Goal: Check status: Check status

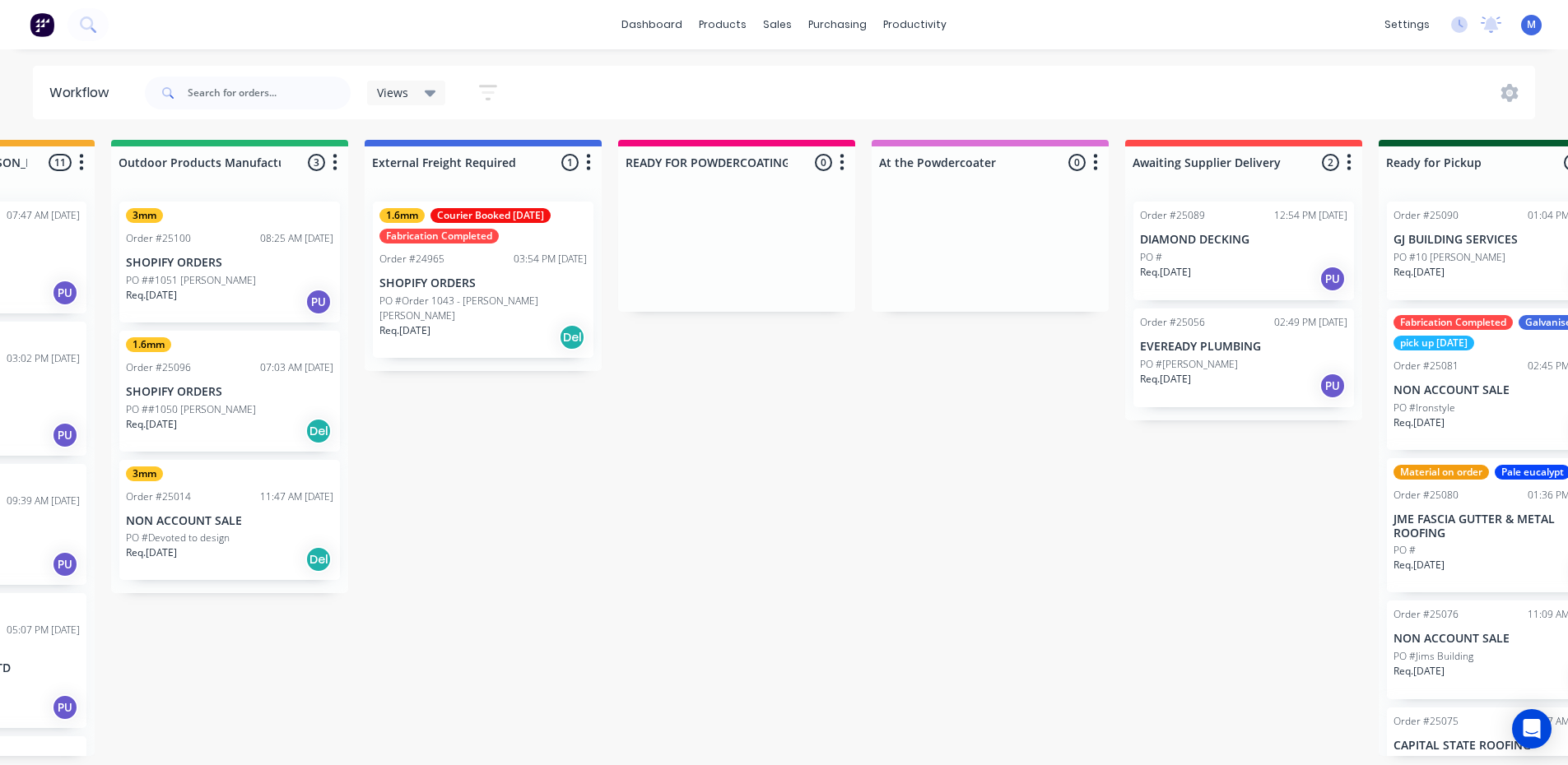
scroll to position [0, 1809]
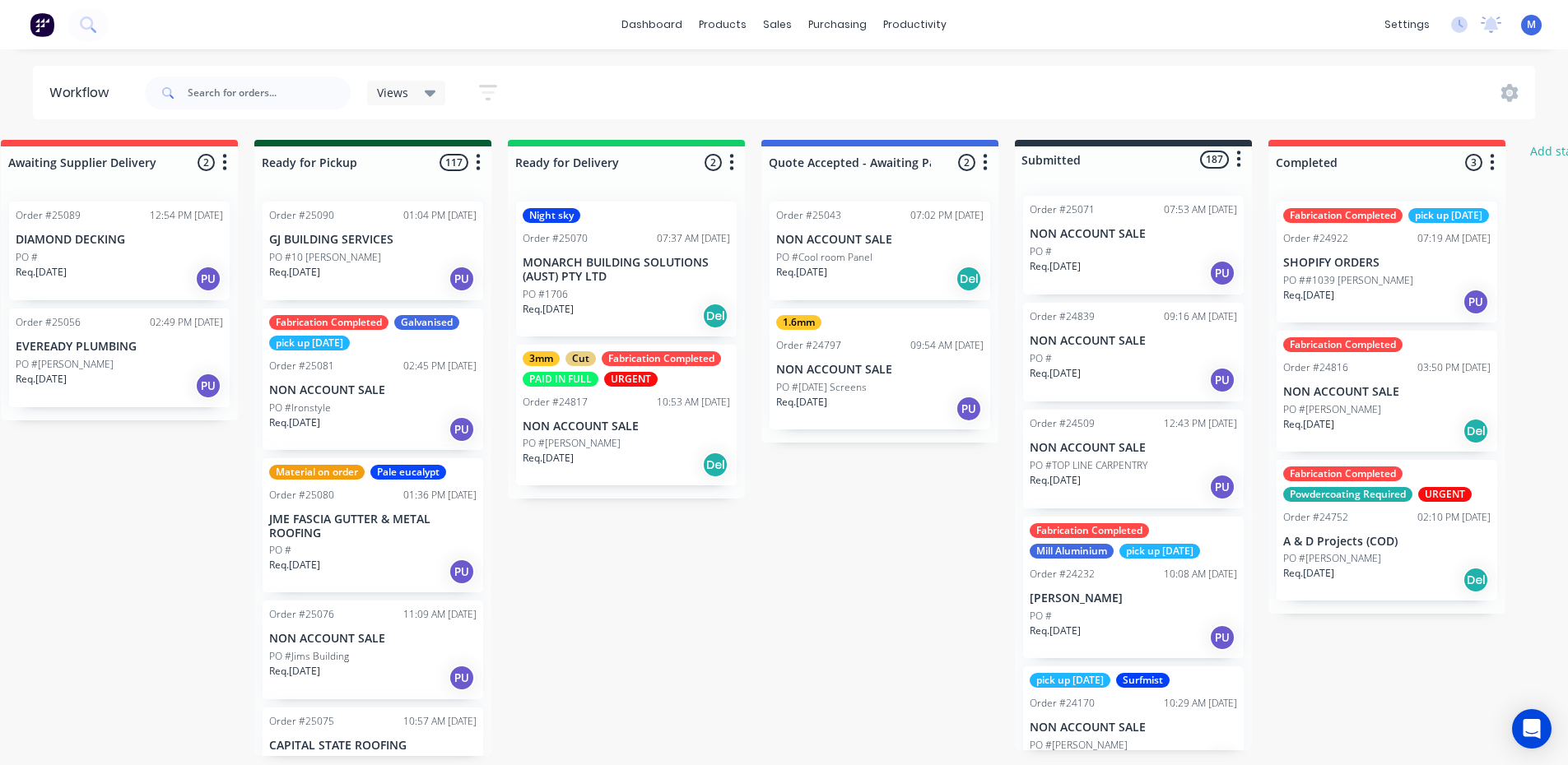
click at [634, 472] on div "Req. [DATE] Del" at bounding box center [626, 464] width 207 height 28
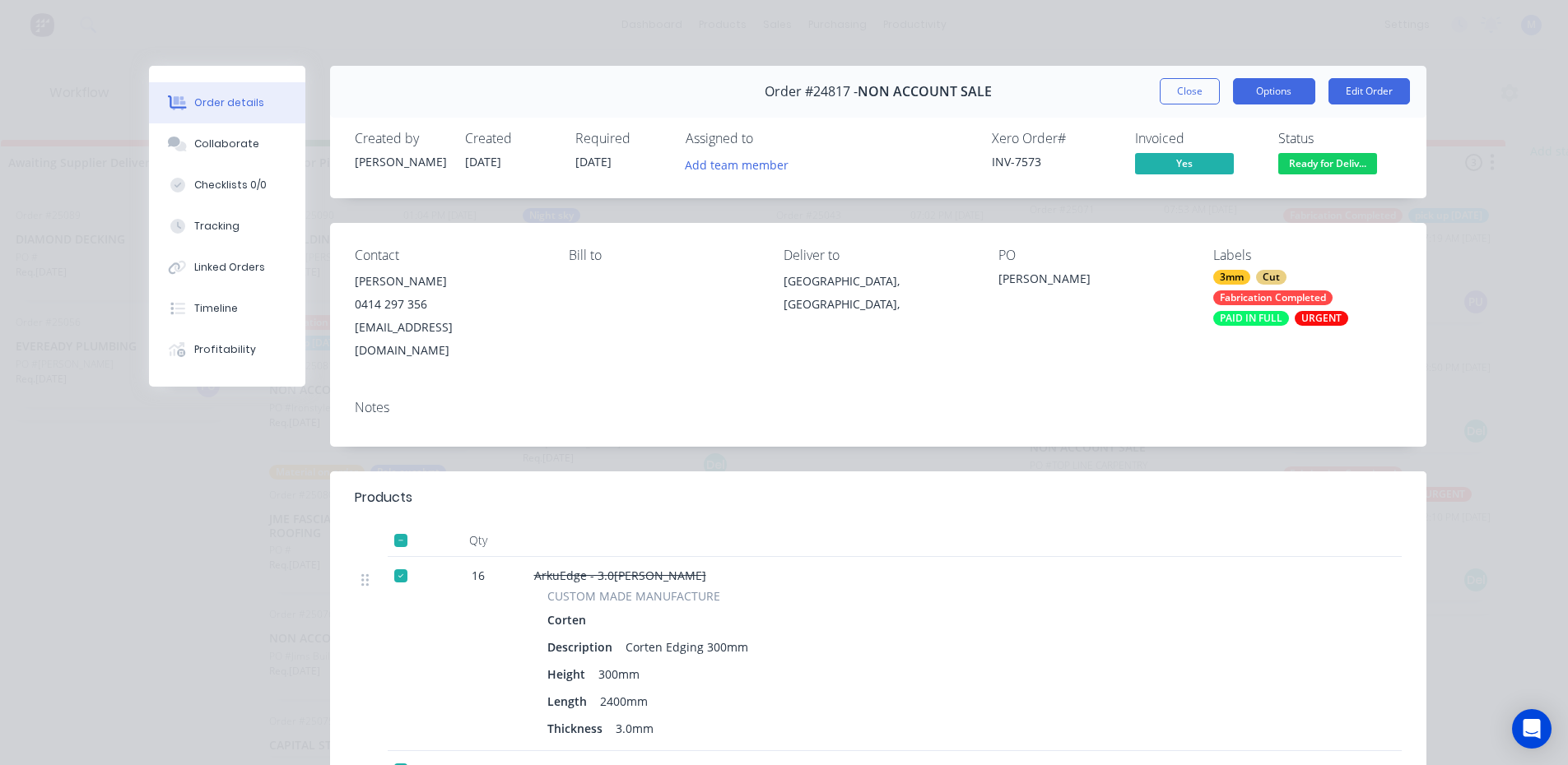
click at [1281, 91] on button "Options" at bounding box center [1273, 91] width 82 height 26
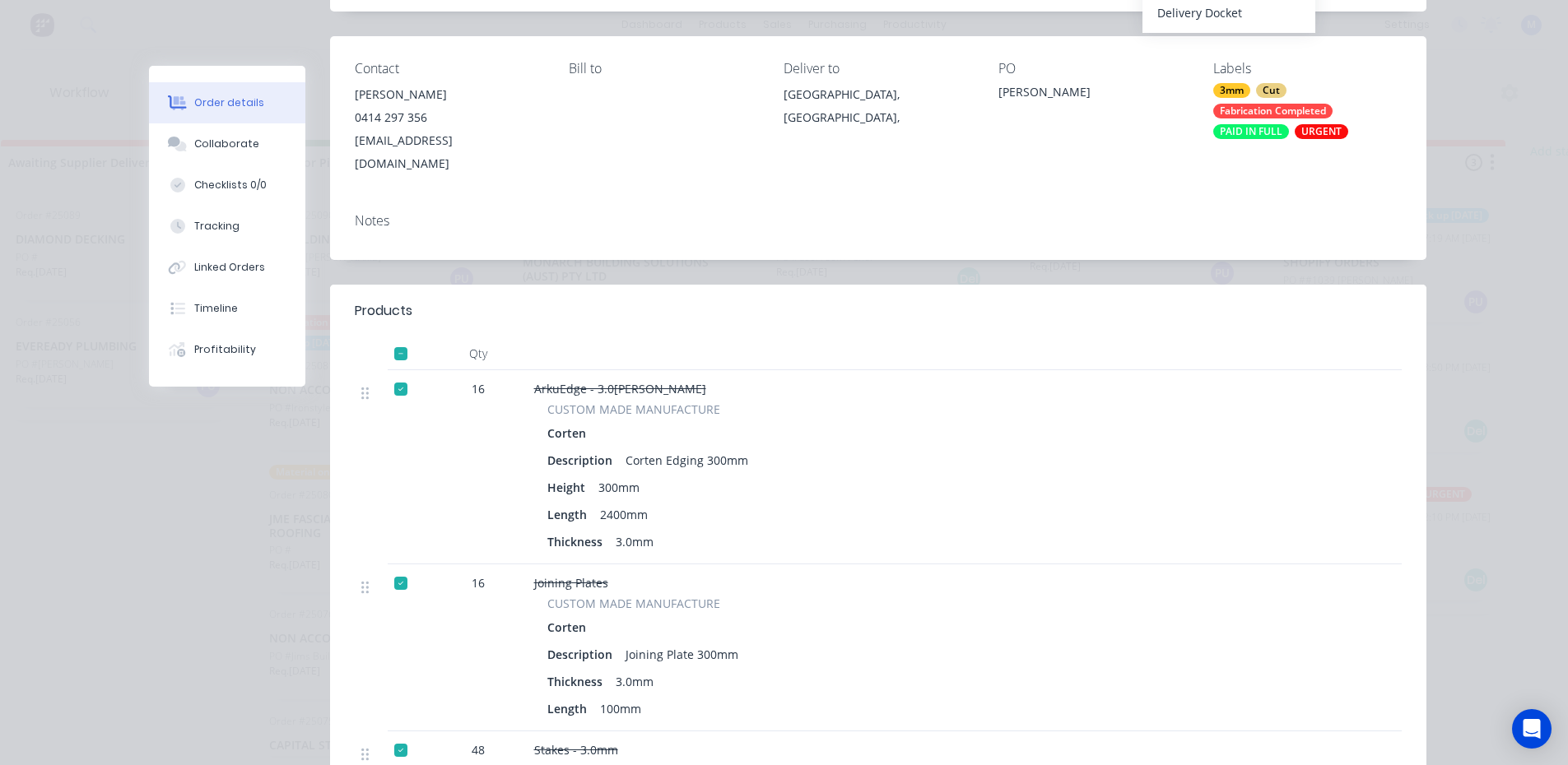
scroll to position [0, 0]
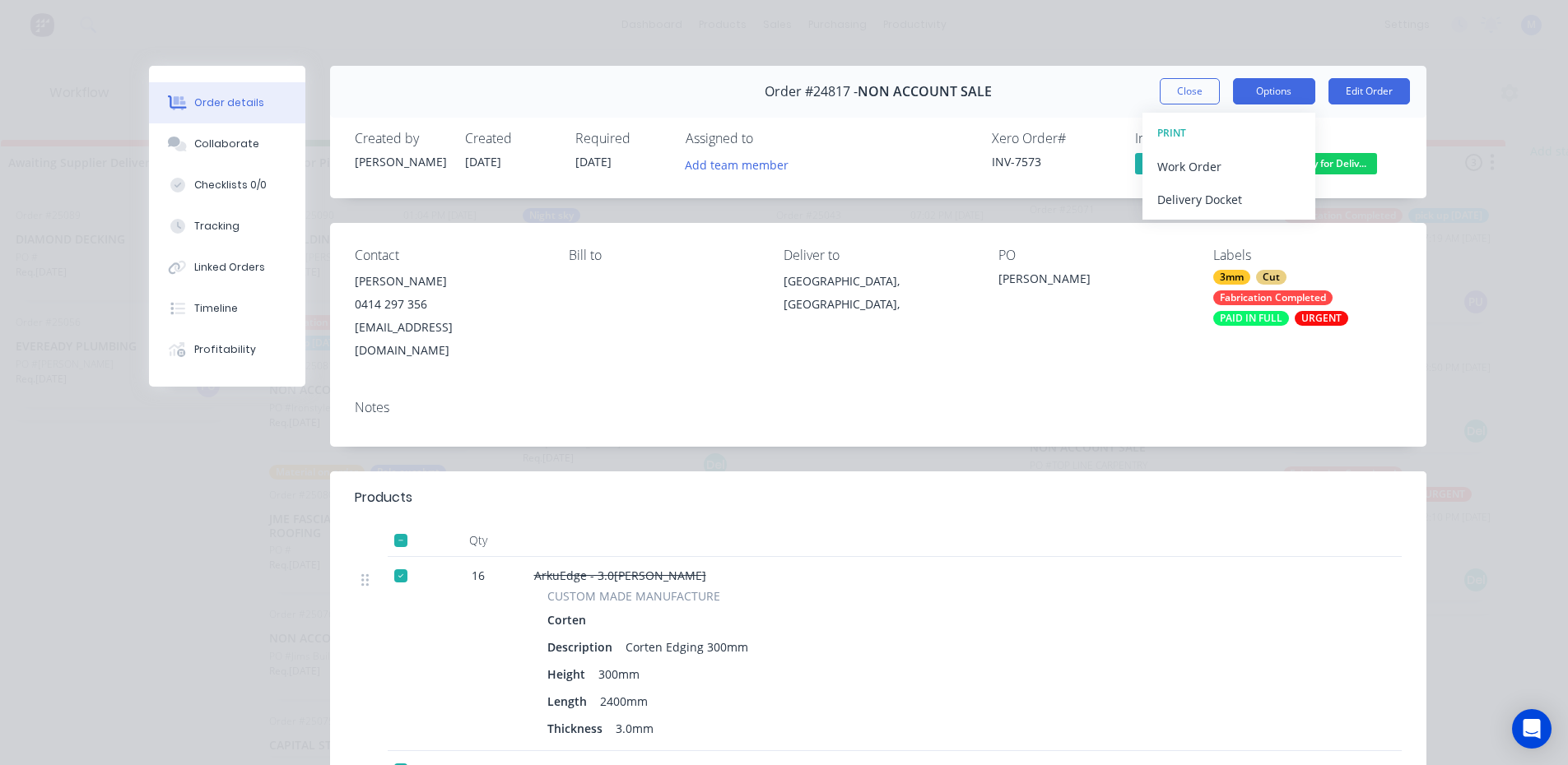
click at [1282, 93] on button "Options" at bounding box center [1273, 91] width 82 height 26
click at [1264, 85] on button "Options" at bounding box center [1273, 91] width 82 height 26
click at [1239, 166] on div "Work Order" at bounding box center [1229, 166] width 143 height 24
click at [1223, 195] on div "Standard" at bounding box center [1229, 199] width 143 height 24
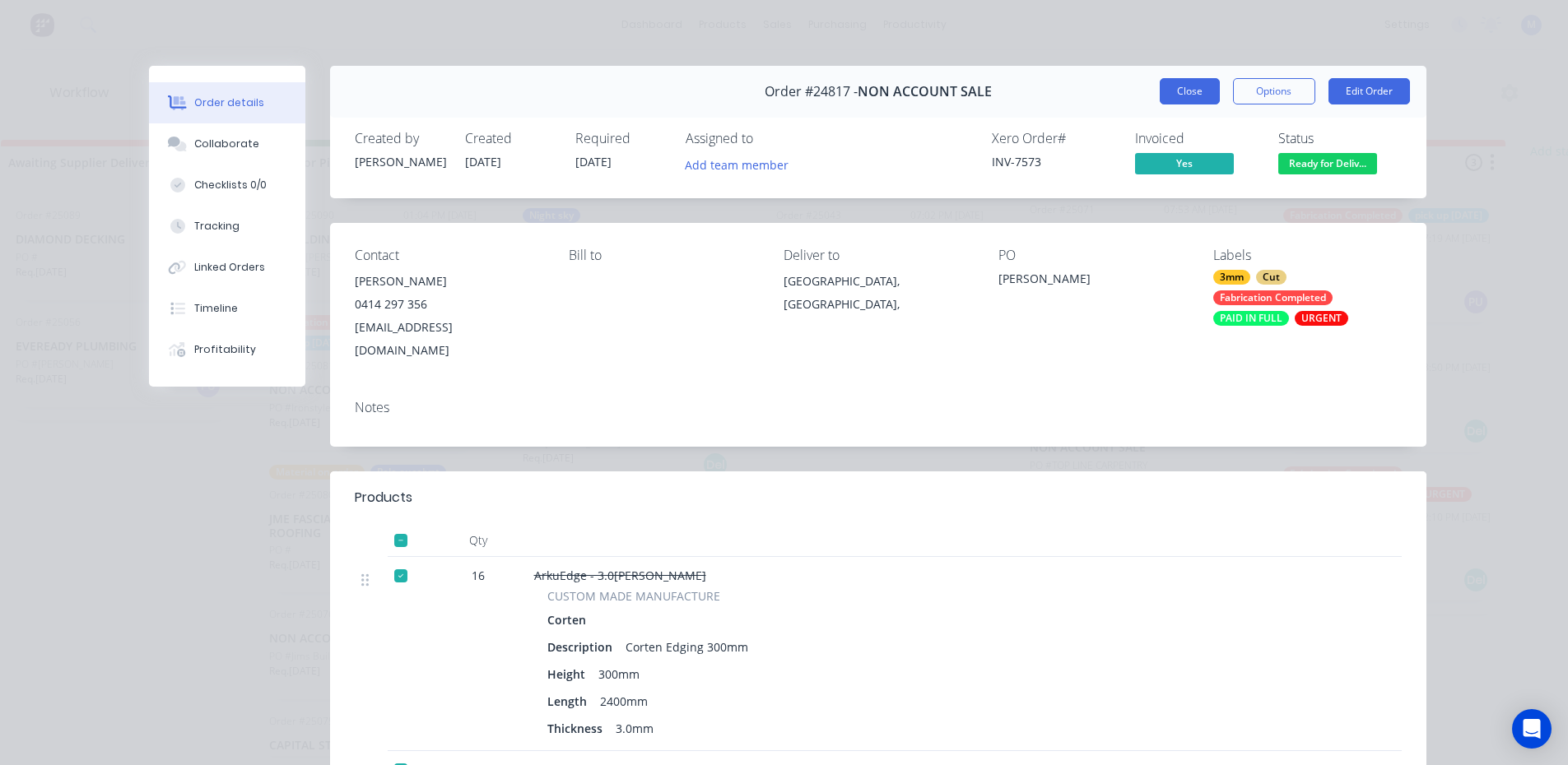
click at [1185, 89] on button "Close" at bounding box center [1189, 91] width 60 height 26
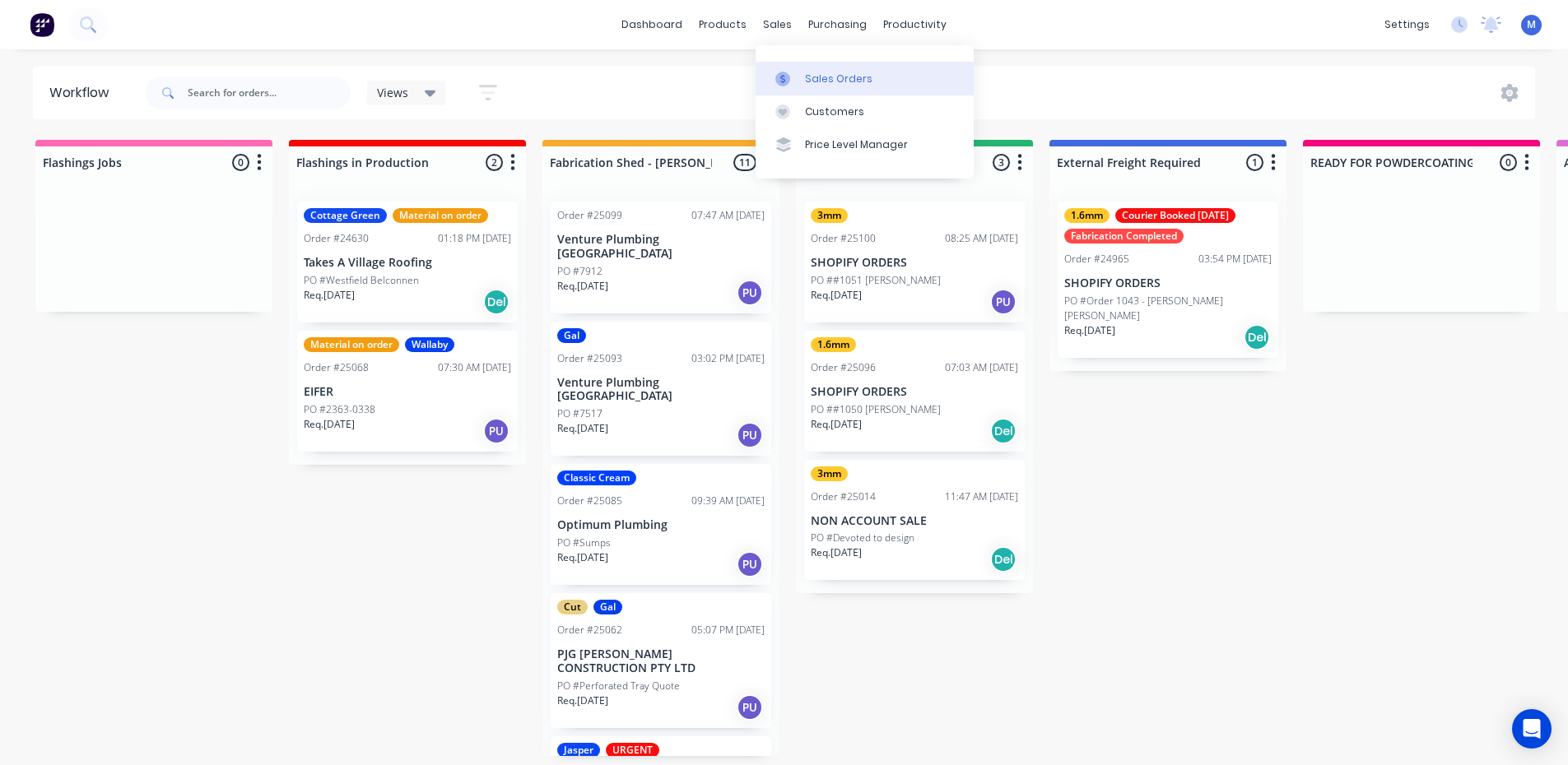
click at [812, 76] on div "Sales Orders" at bounding box center [838, 79] width 68 height 15
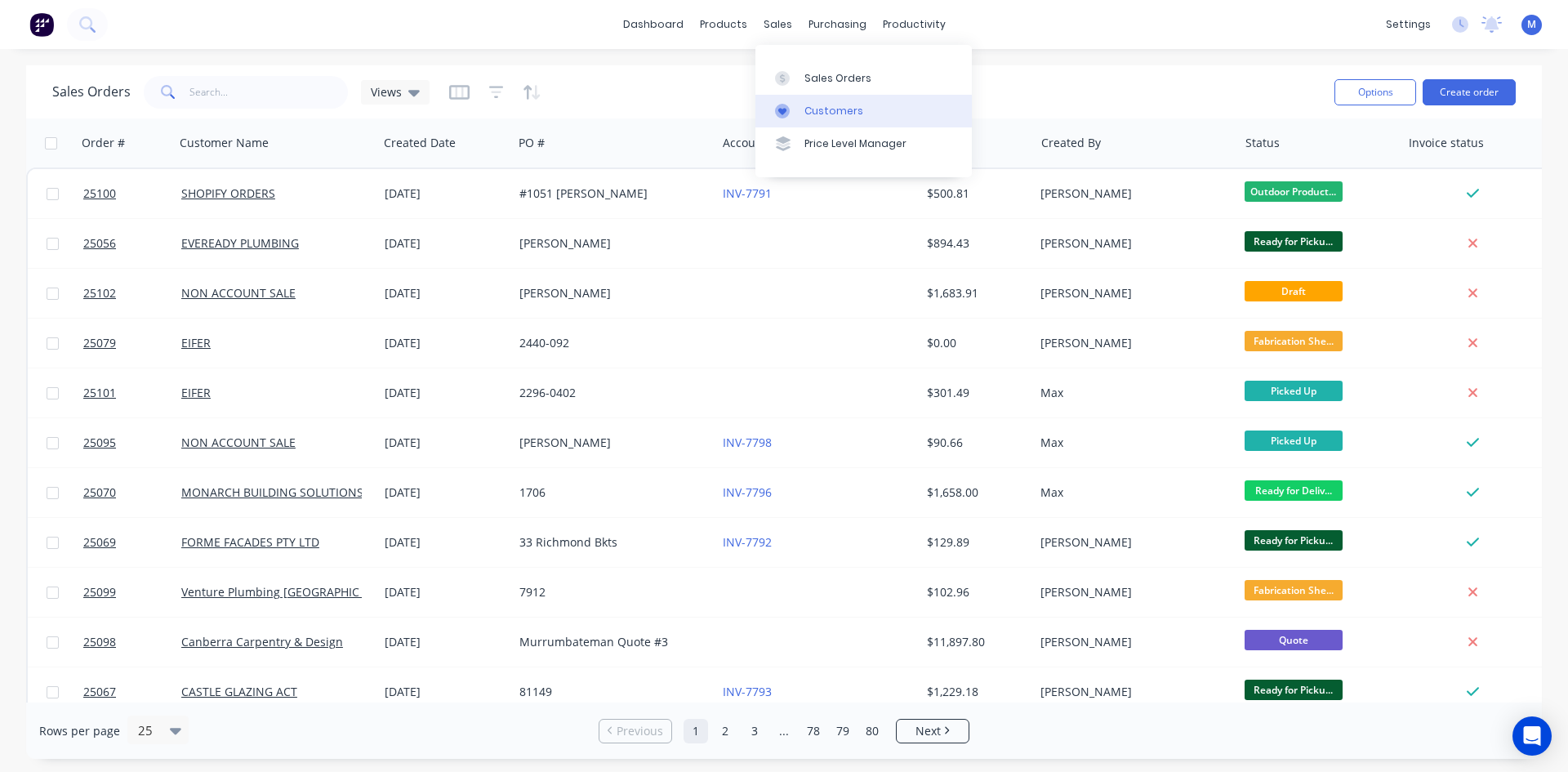
click at [831, 109] on div "Customers" at bounding box center [834, 111] width 59 height 15
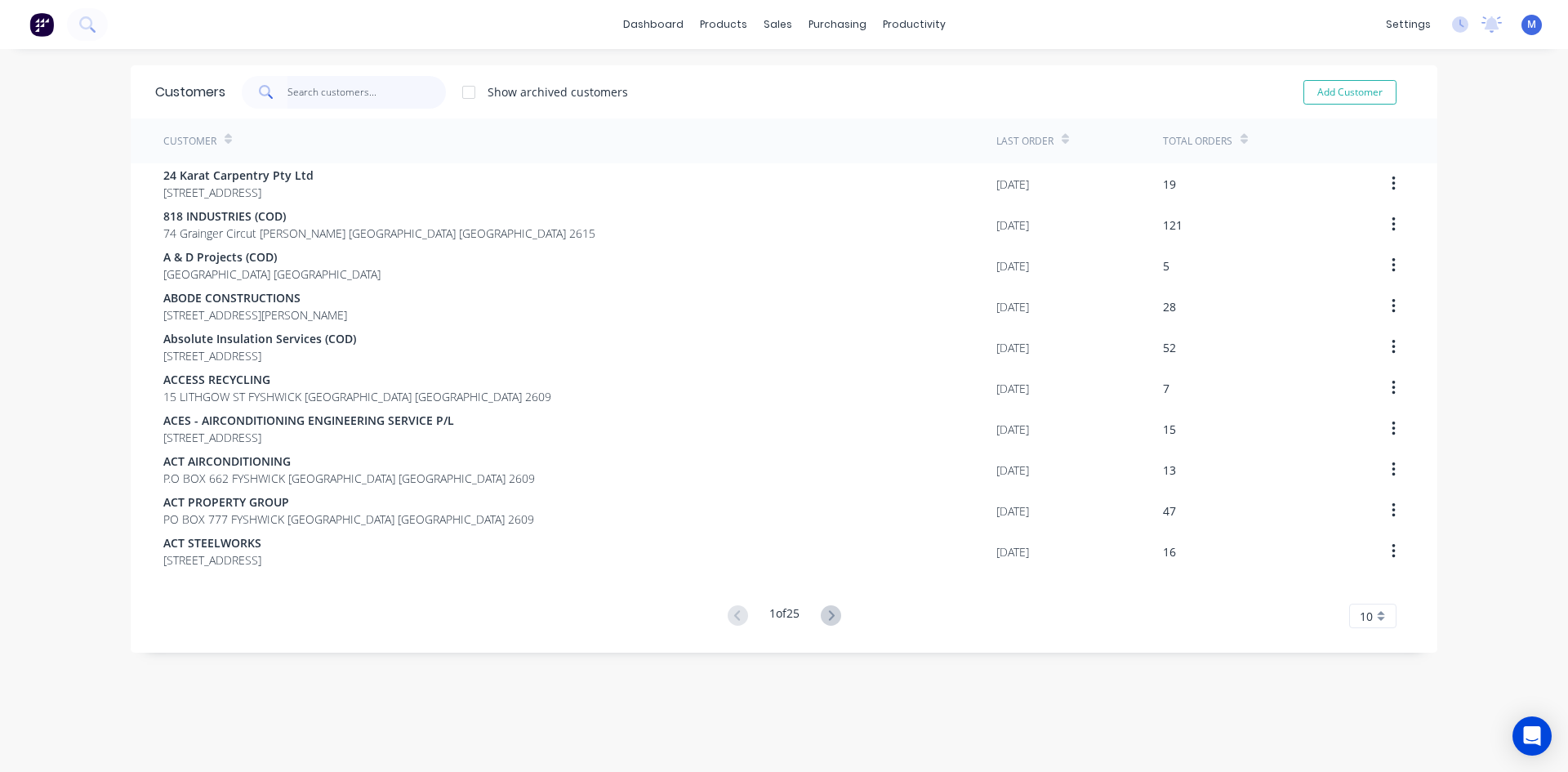
click at [317, 105] on input "text" at bounding box center [367, 92] width 160 height 33
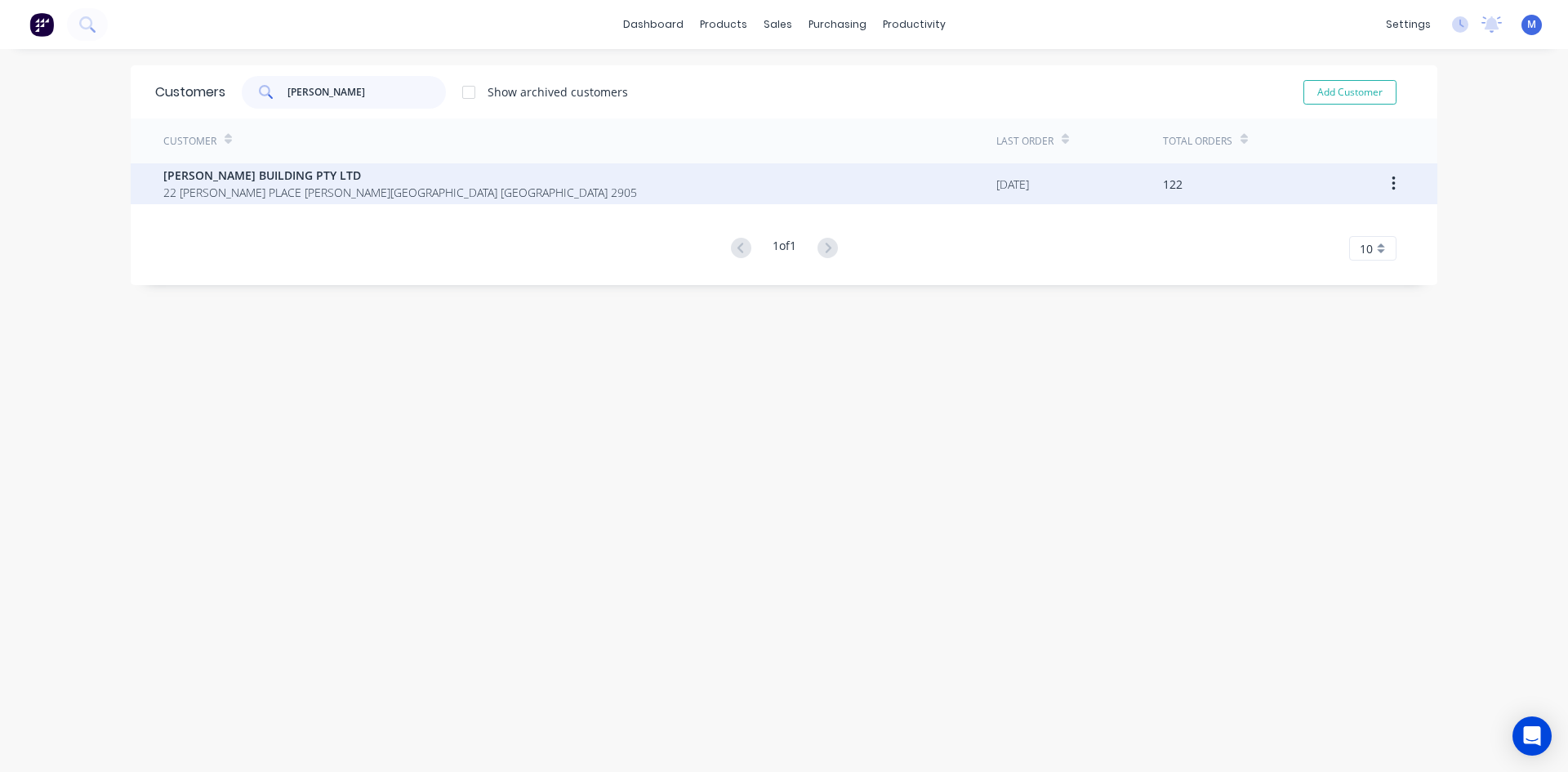
type input "[PERSON_NAME]"
click at [330, 179] on span "[PERSON_NAME] BUILDING PTY LTD" at bounding box center [400, 175] width 473 height 17
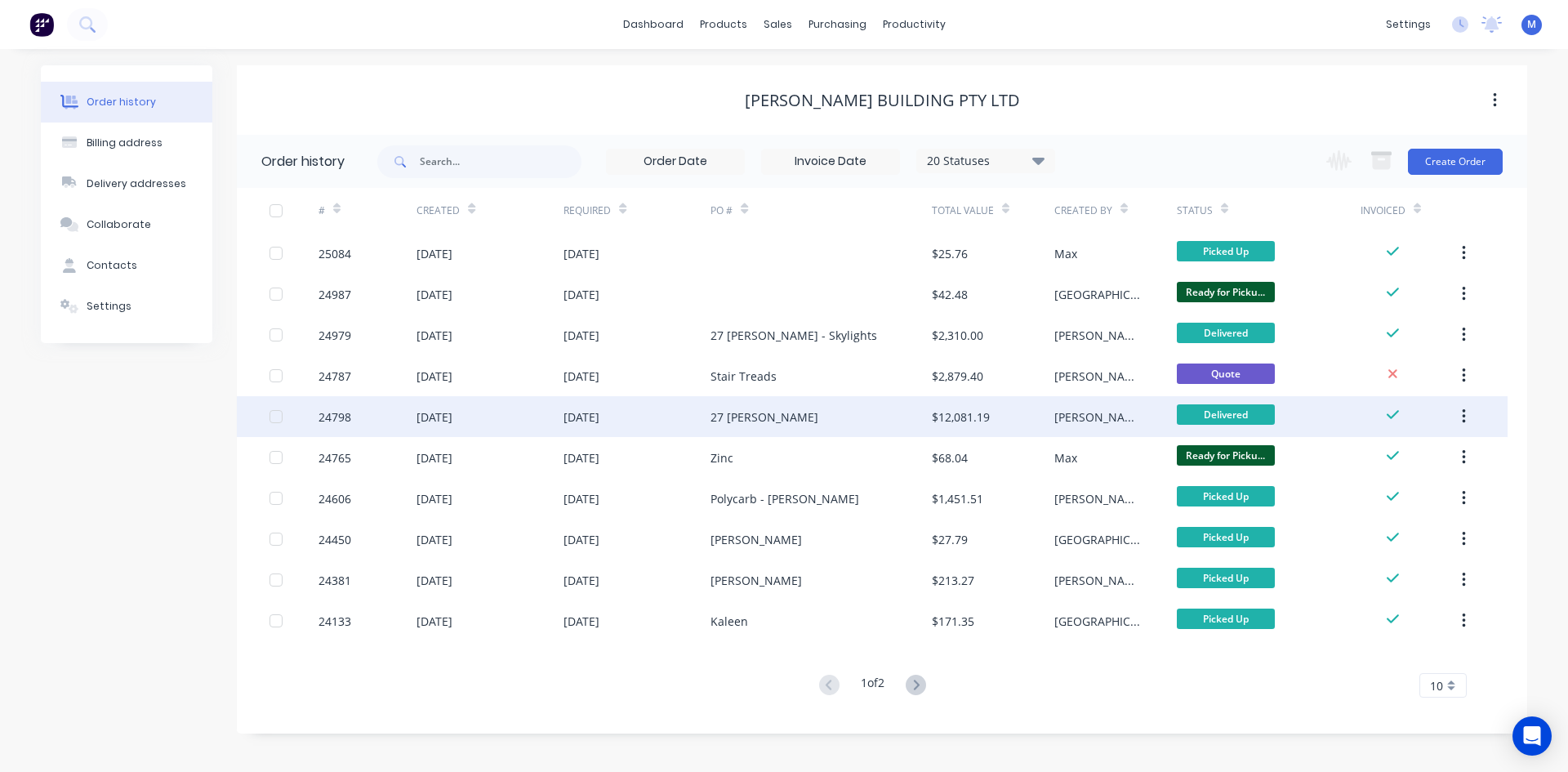
click at [807, 416] on div "27 [PERSON_NAME]" at bounding box center [821, 417] width 221 height 41
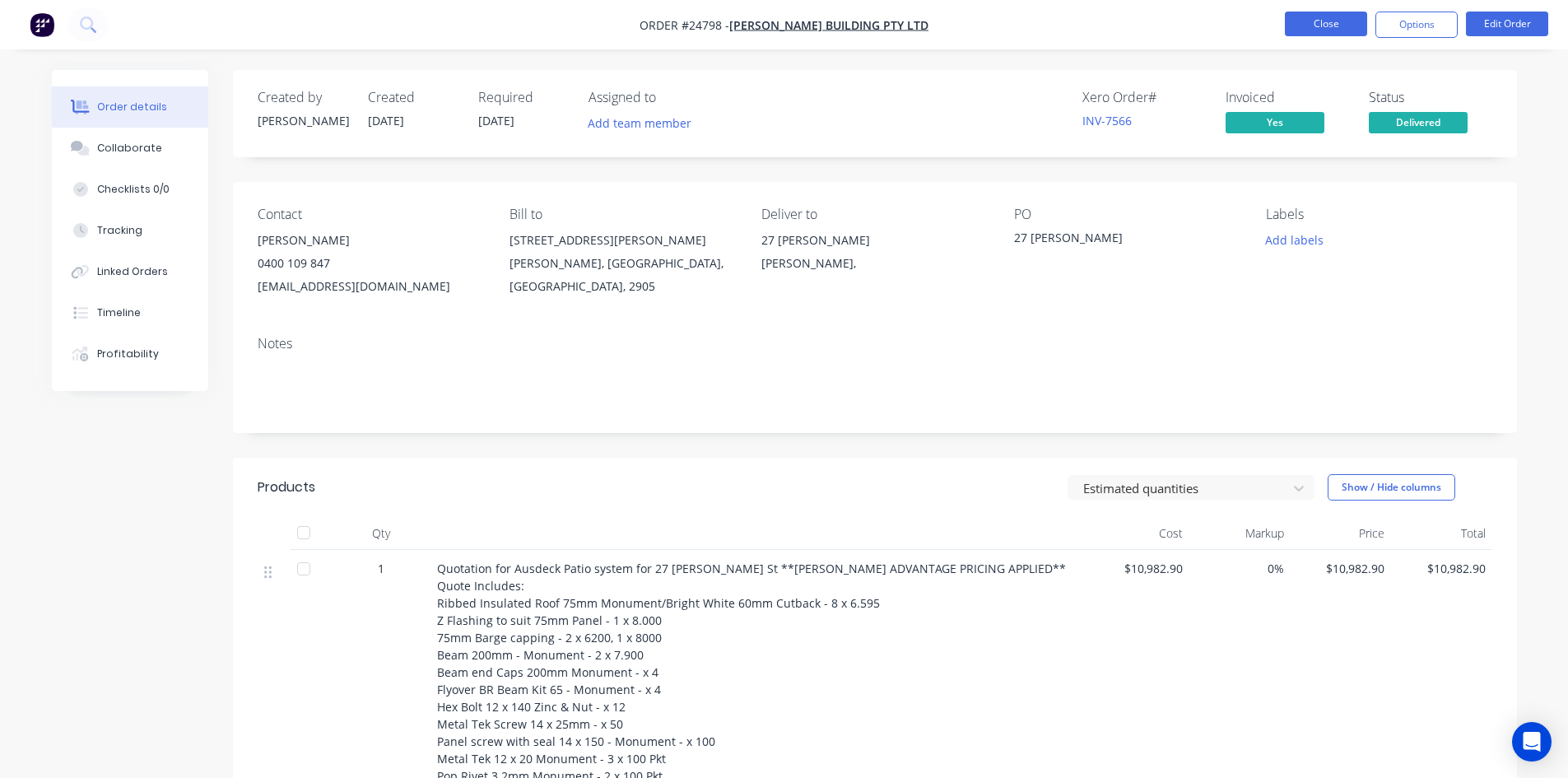
click at [1321, 17] on button "Close" at bounding box center [1326, 24] width 82 height 25
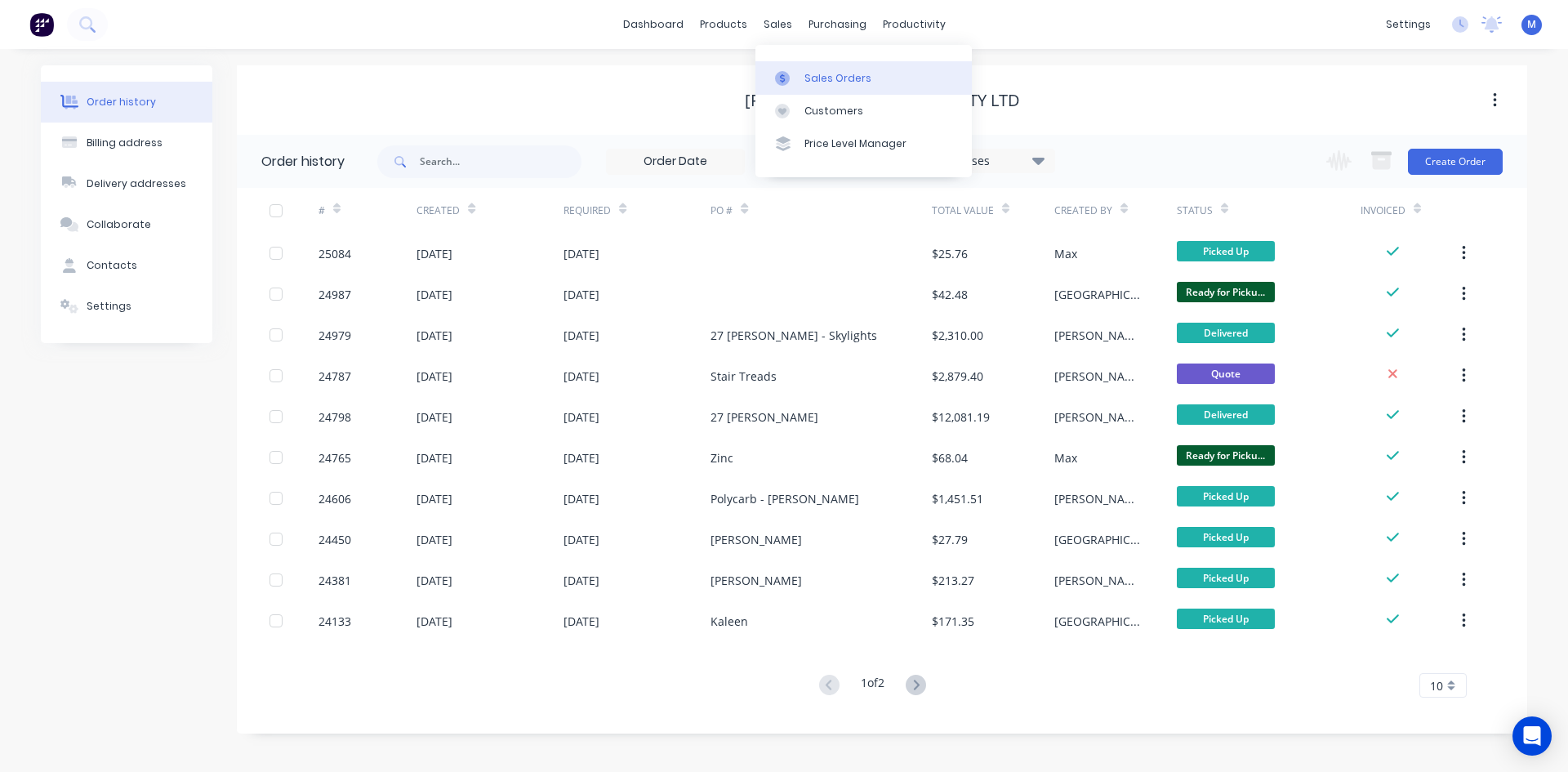
click at [835, 71] on div "Sales Orders" at bounding box center [839, 78] width 67 height 15
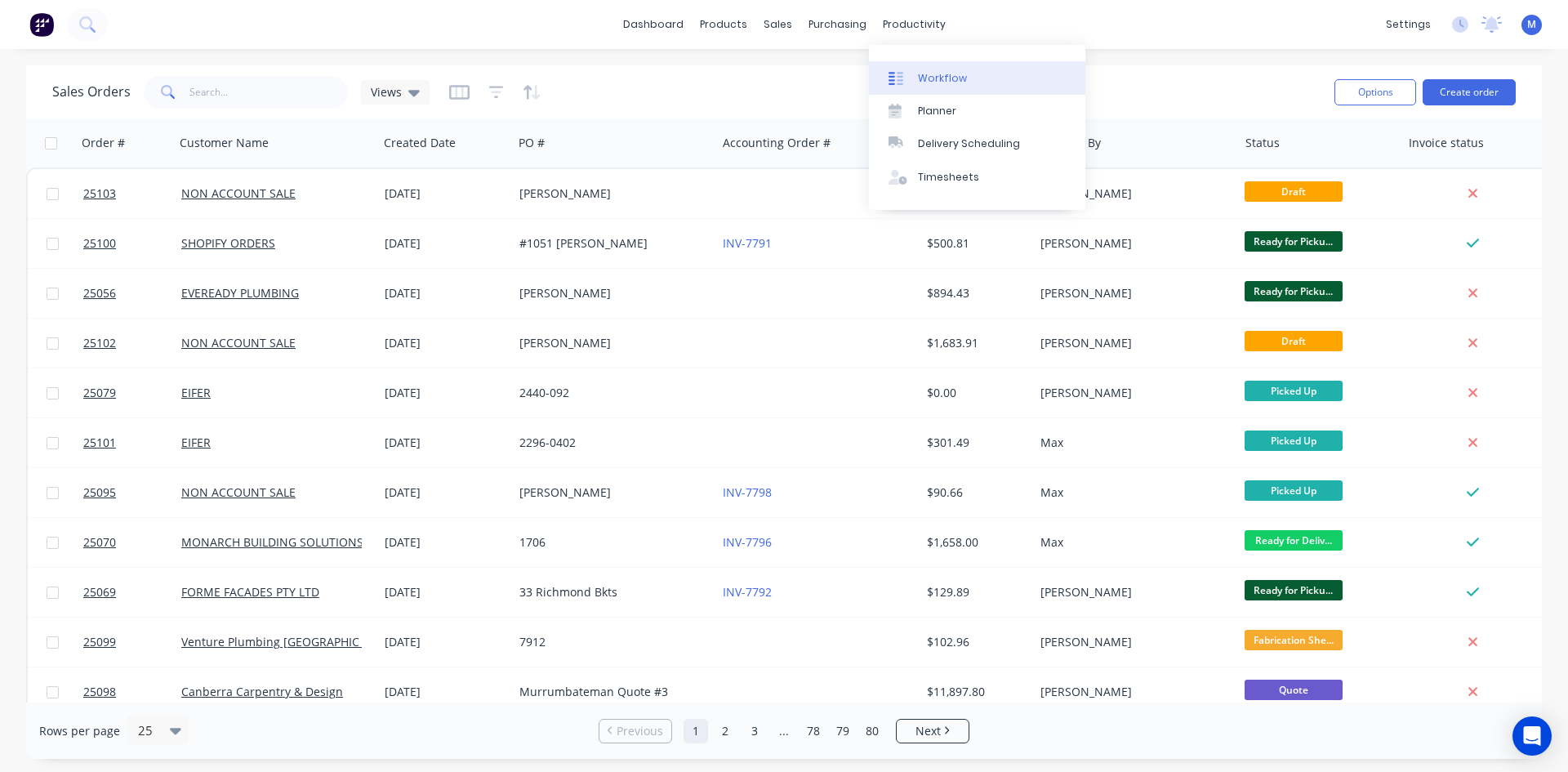
click at [961, 75] on div "Workflow" at bounding box center [942, 78] width 49 height 15
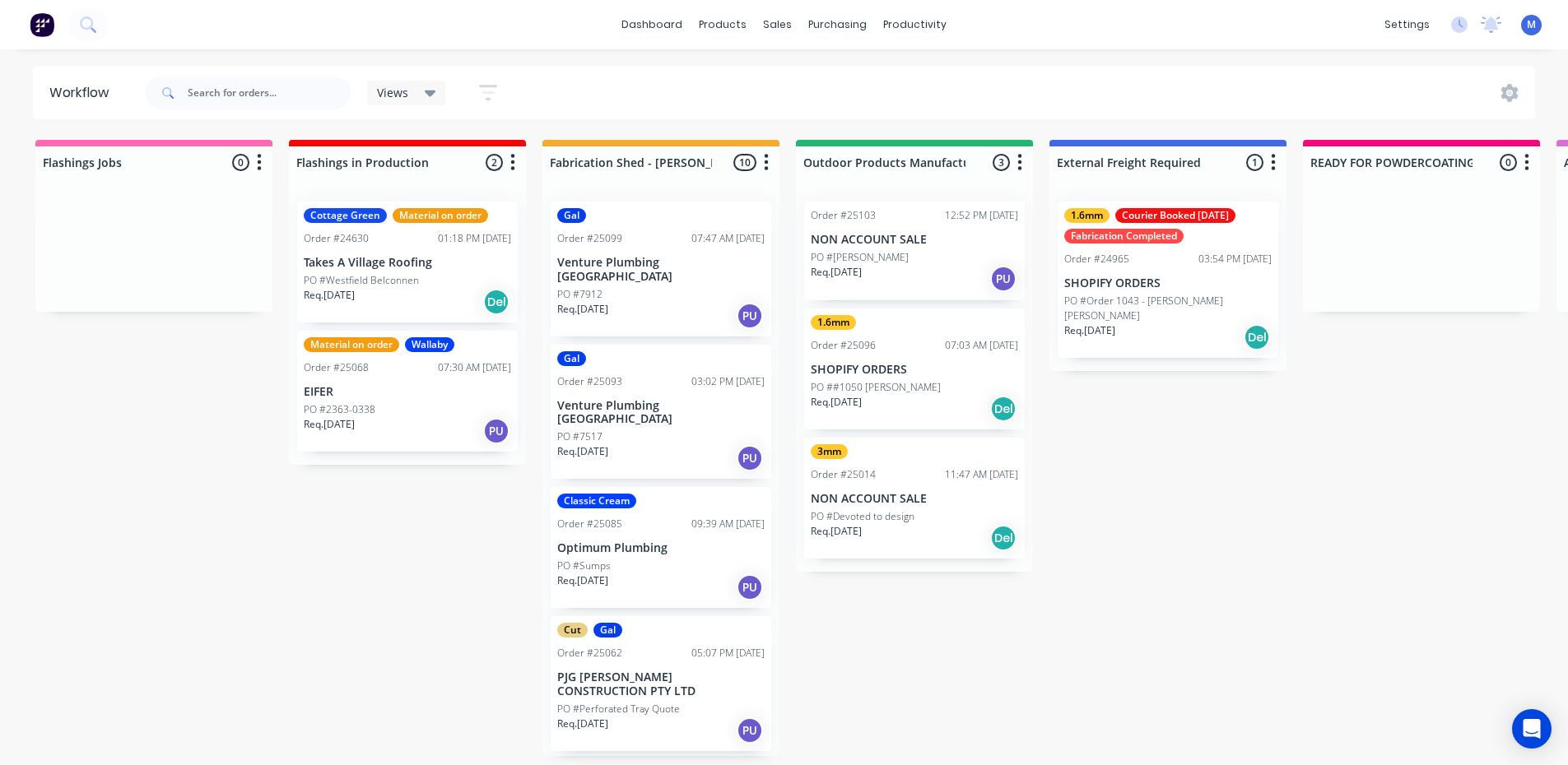
click at [410, 410] on div "PO #2363-0338" at bounding box center [407, 410] width 207 height 15
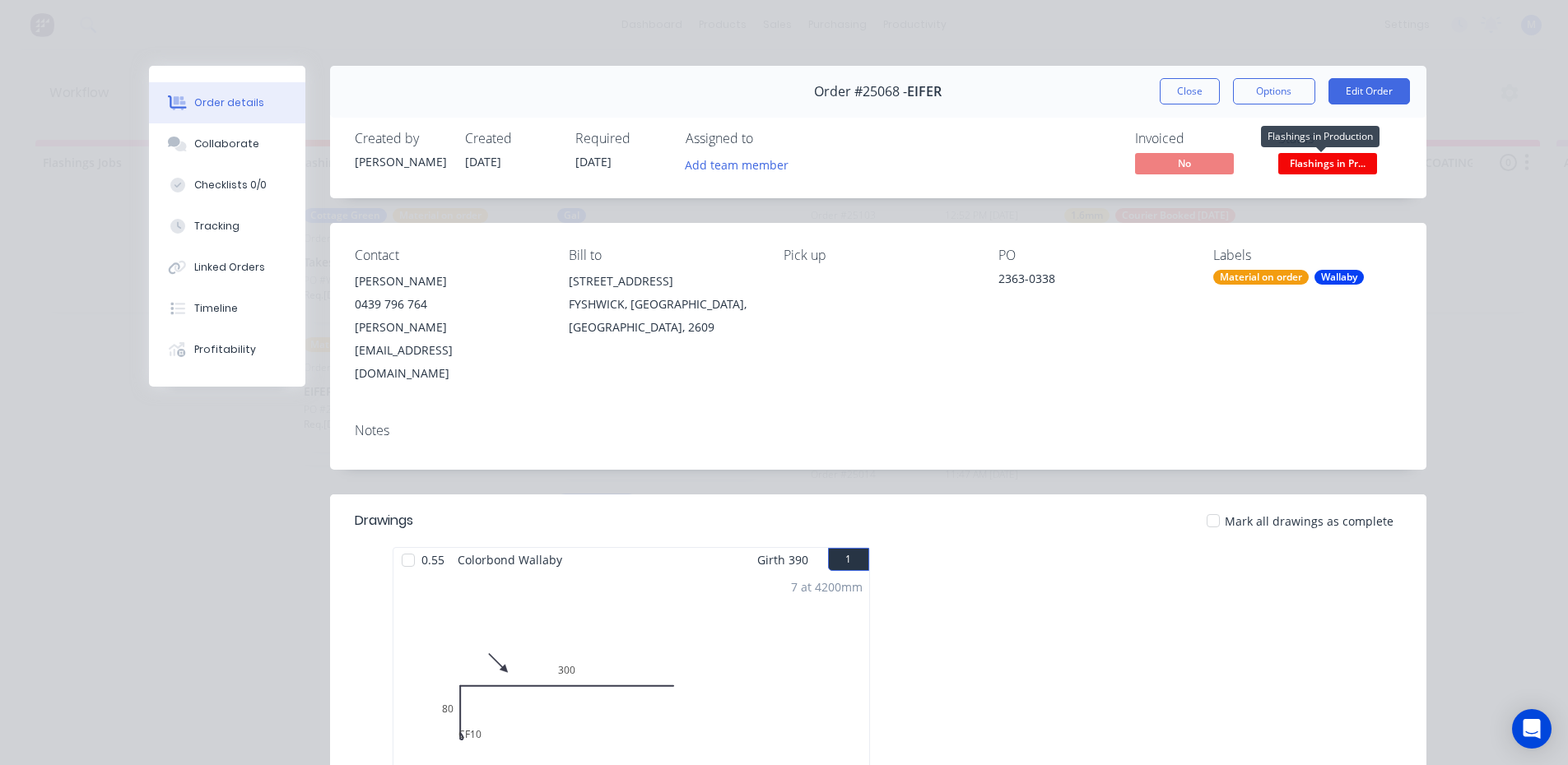
click at [1317, 162] on span "Flashings in Pr..." at bounding box center [1327, 162] width 99 height 21
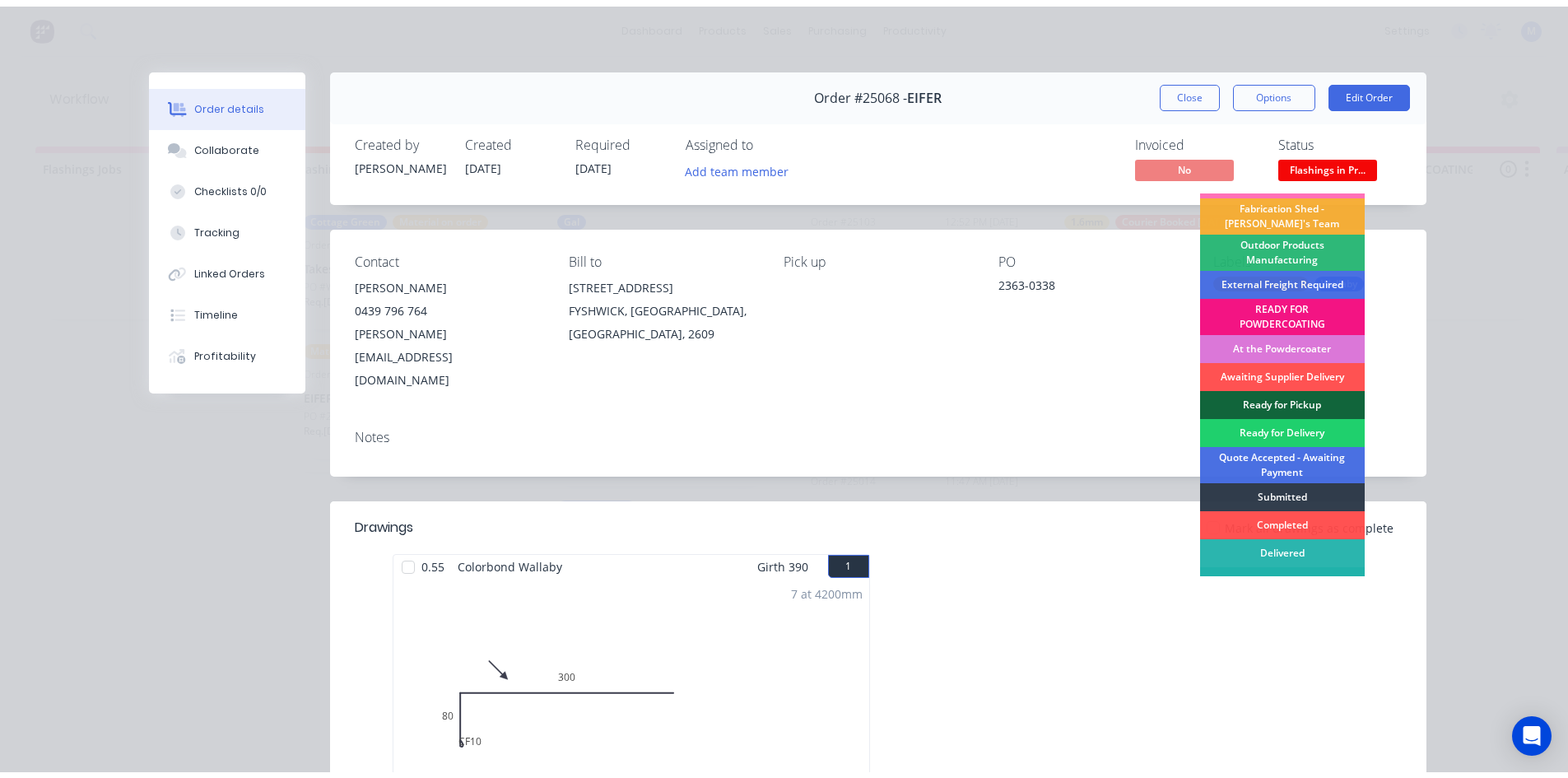
scroll to position [36, 0]
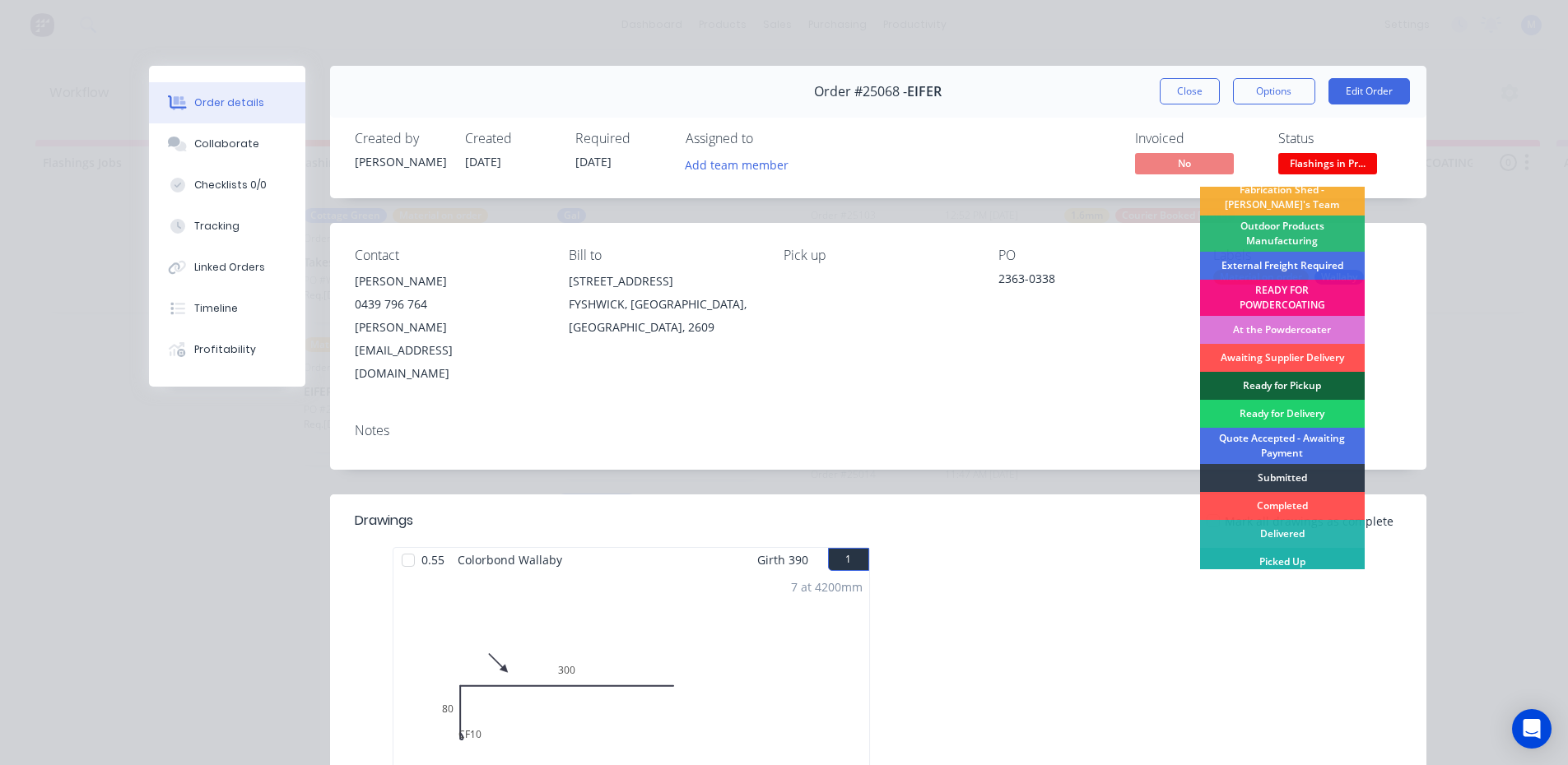
click at [1288, 563] on div "Picked Up" at bounding box center [1282, 561] width 164 height 28
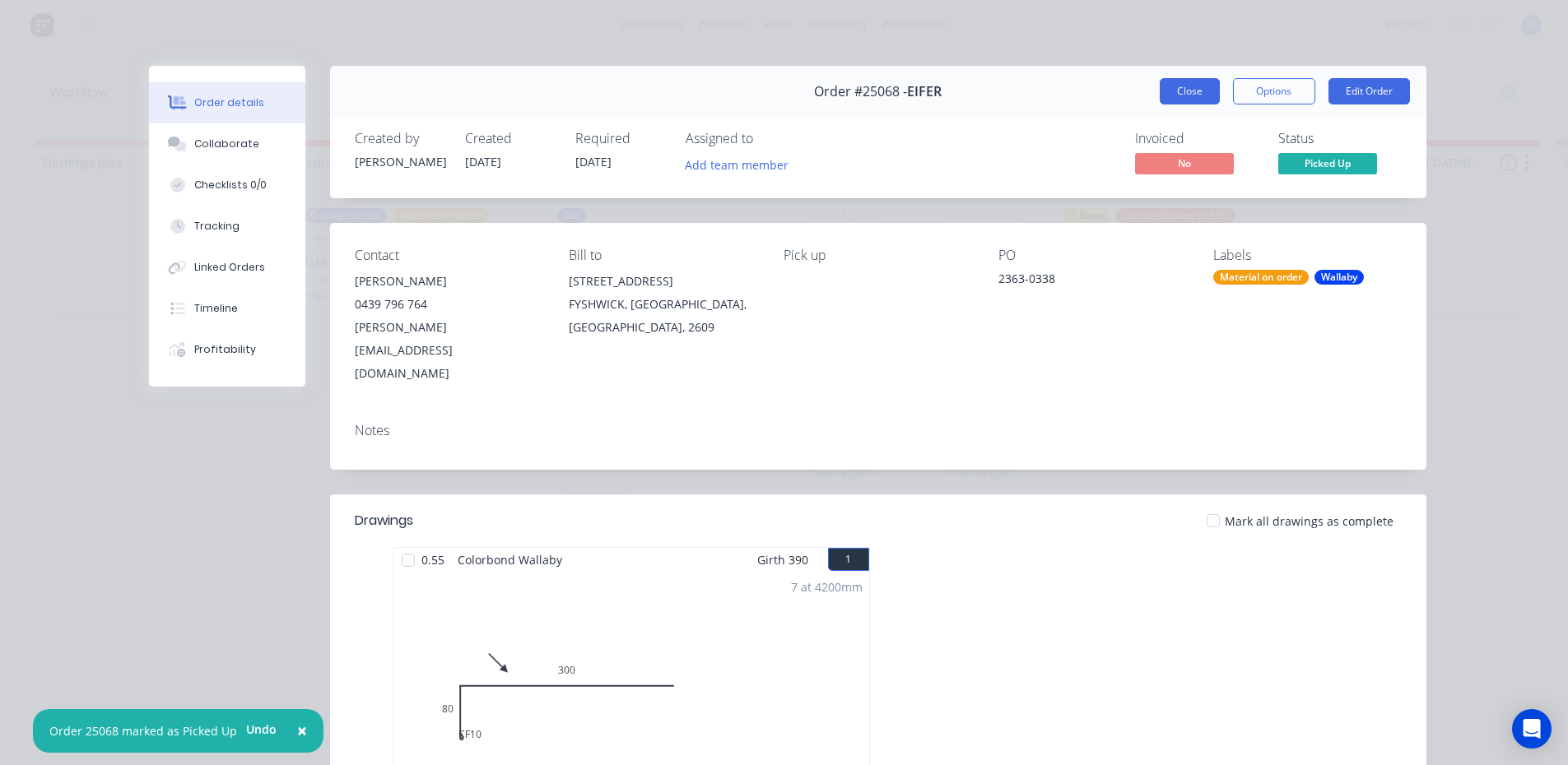
click at [1185, 92] on button "Close" at bounding box center [1189, 91] width 60 height 26
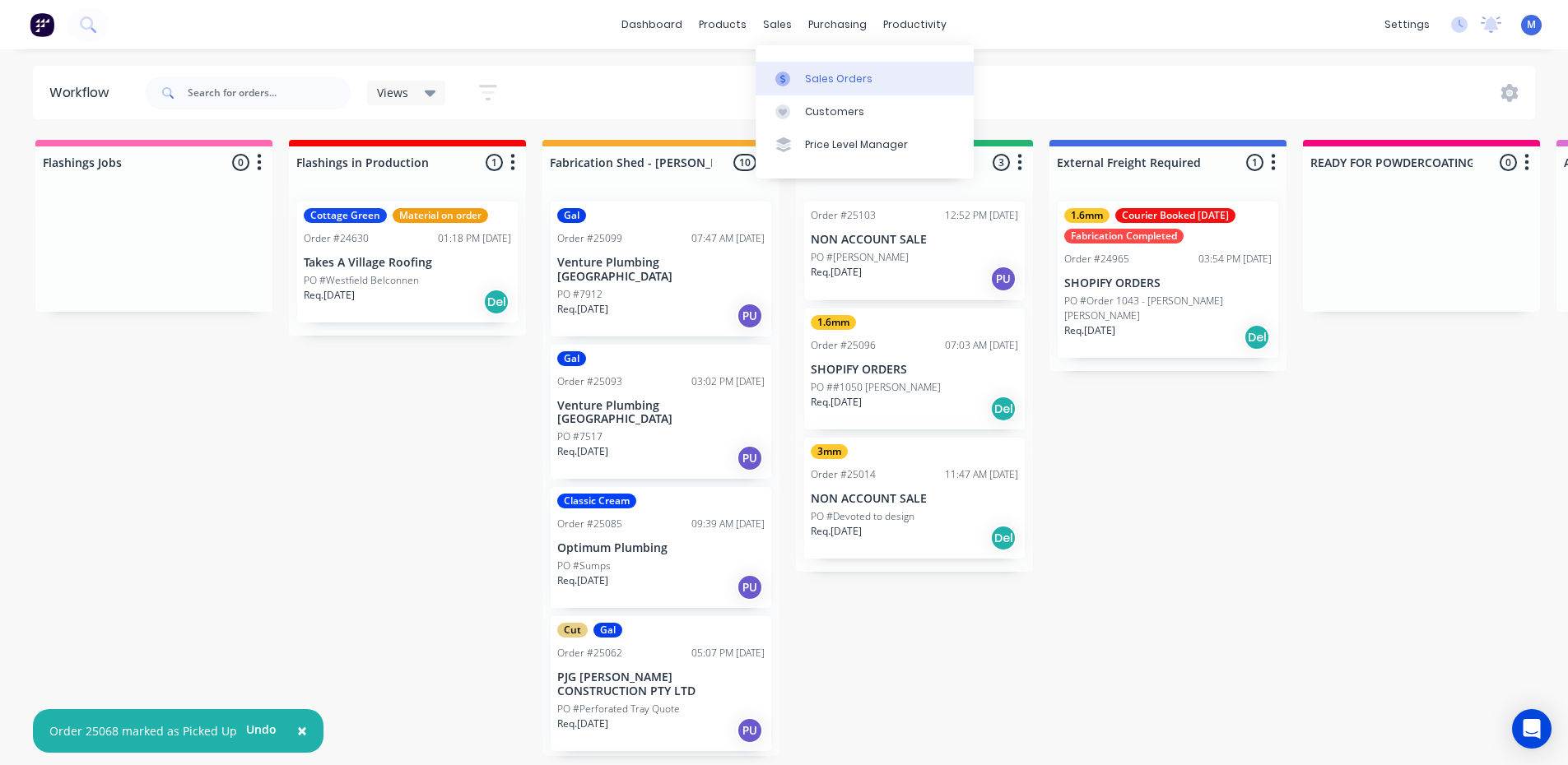
click at [830, 79] on div "Sales Orders" at bounding box center [838, 79] width 68 height 15
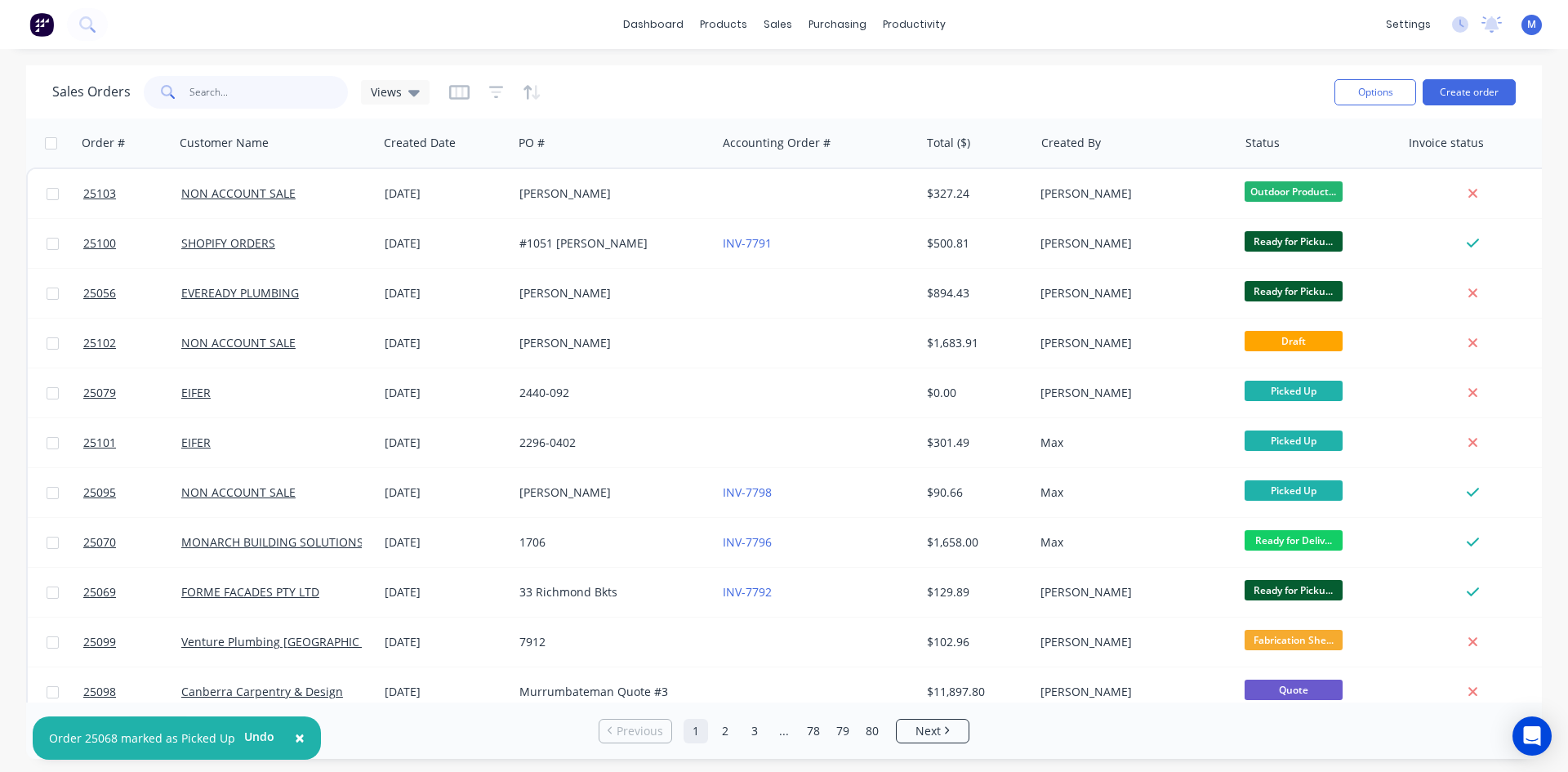
click at [225, 90] on input "text" at bounding box center [269, 92] width 160 height 33
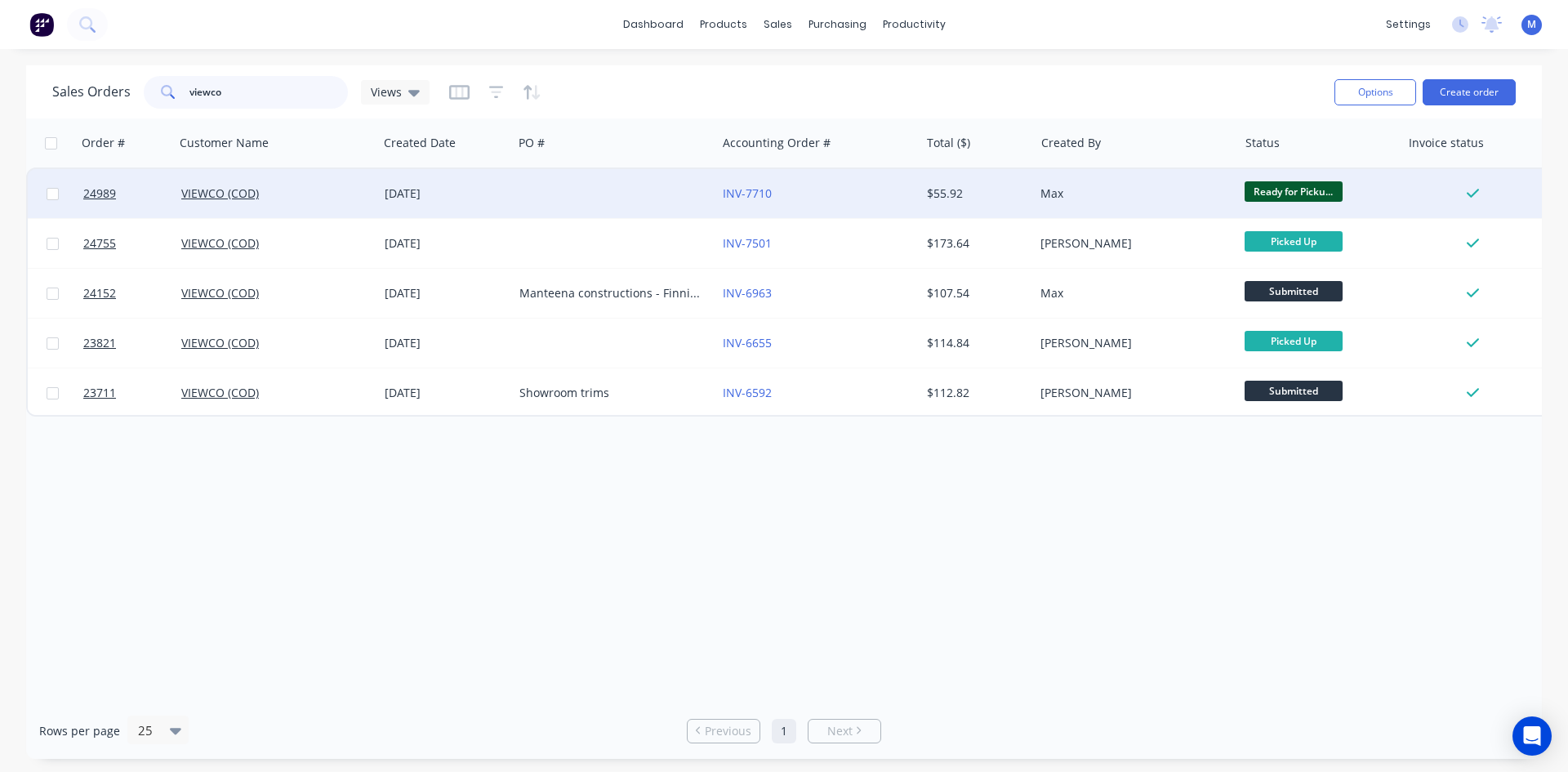
type input "viewco"
click at [643, 191] on div at bounding box center [614, 193] width 203 height 49
